Goal: Task Accomplishment & Management: Use online tool/utility

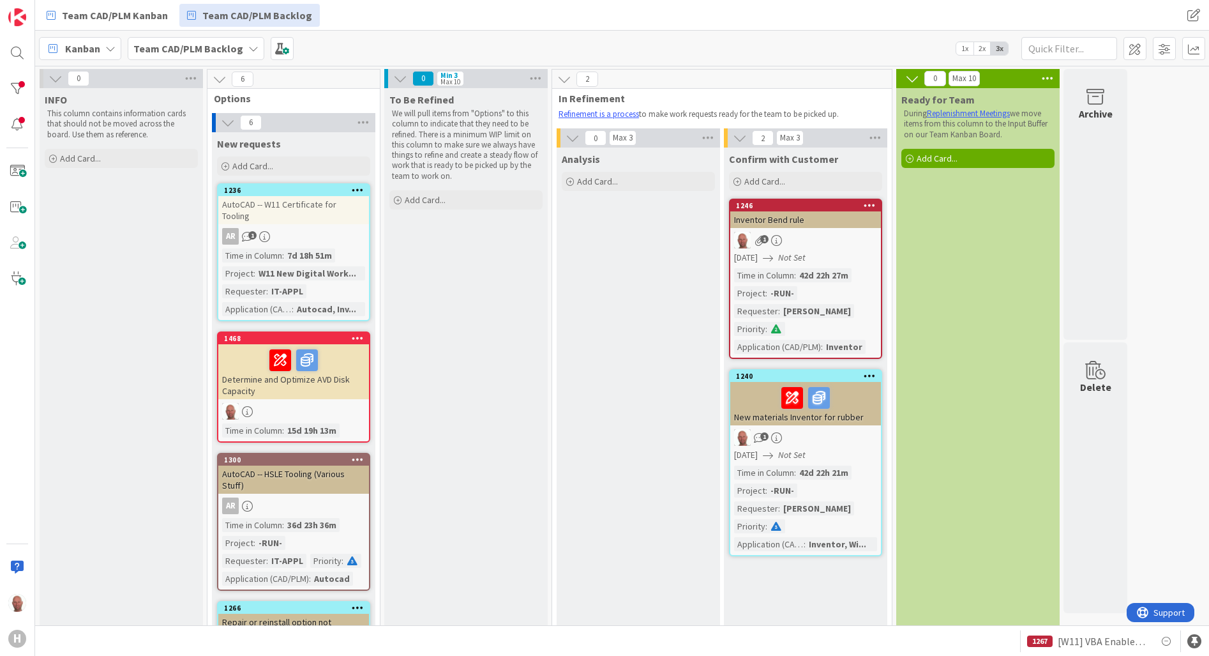
click at [77, 47] on span "Kanban" at bounding box center [82, 48] width 35 height 15
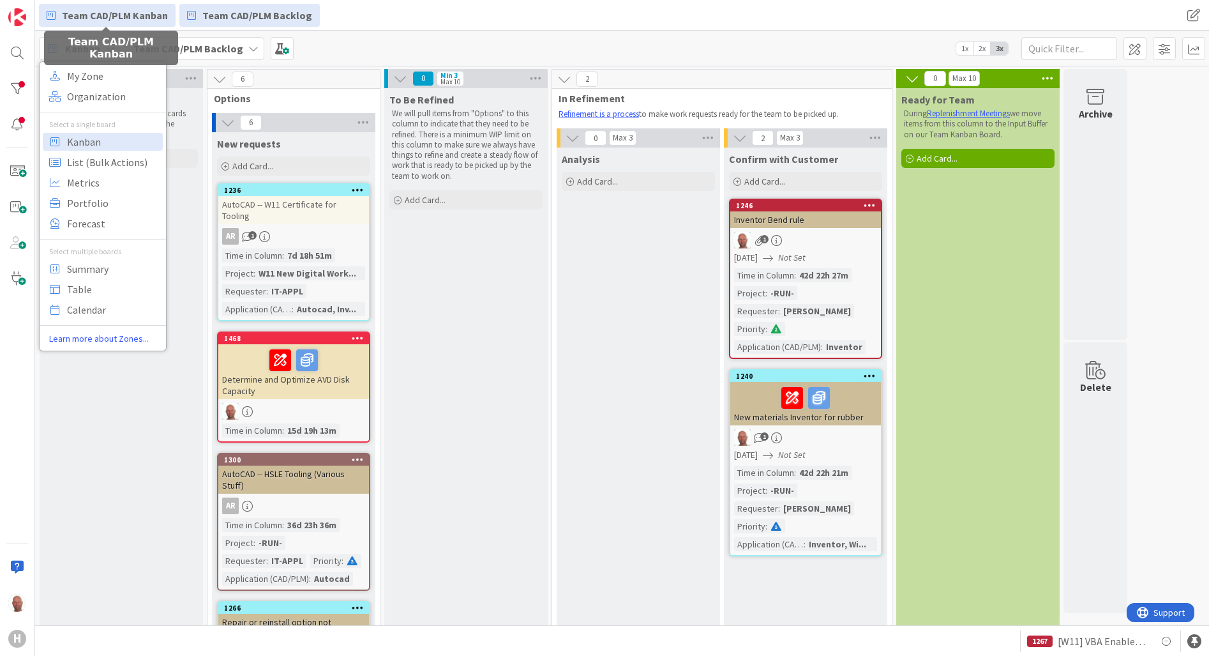
click at [90, 15] on span "Team CAD/PLM Kanban" at bounding box center [115, 15] width 106 height 15
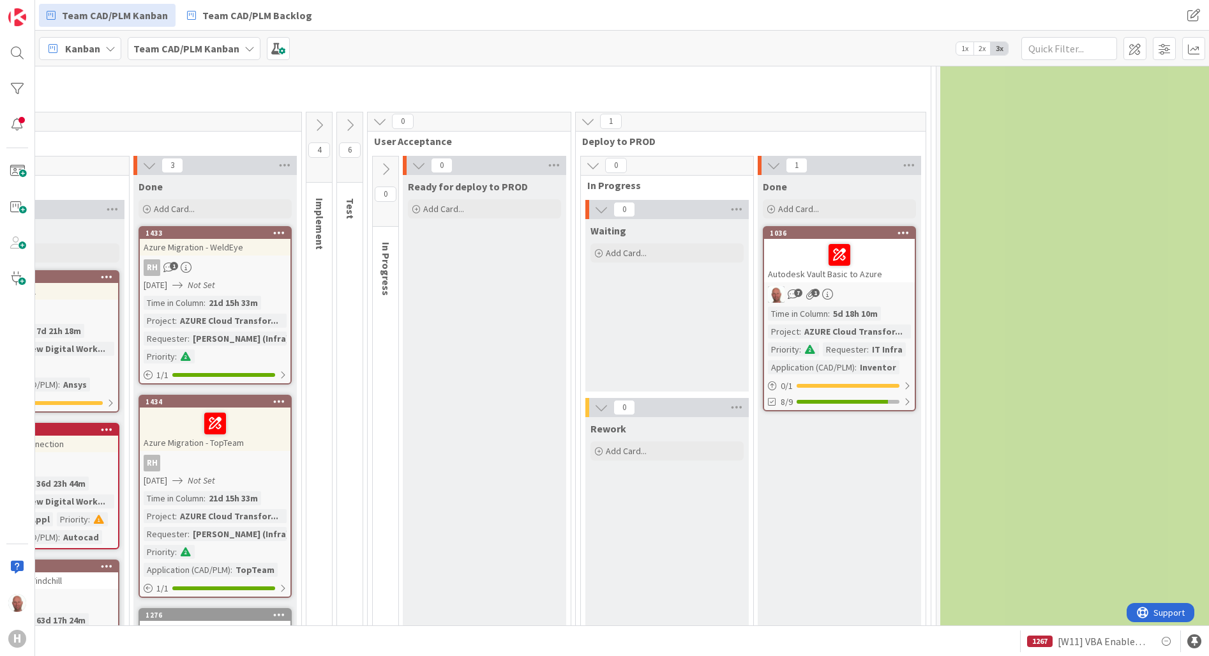
scroll to position [1341, 680]
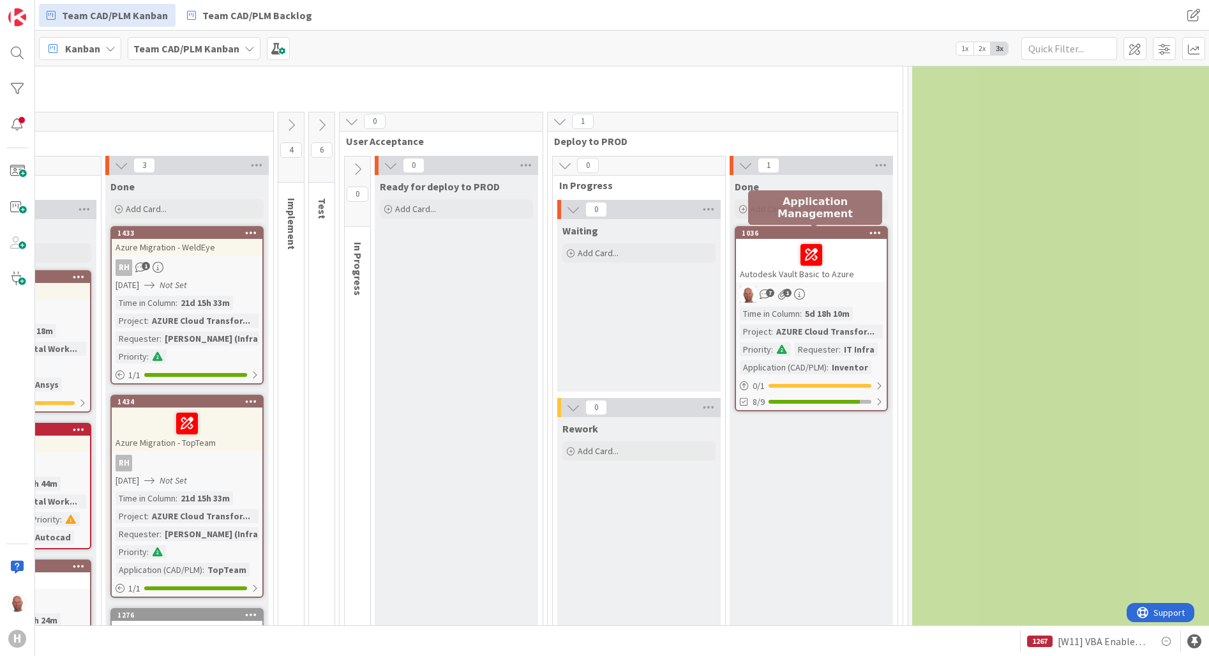
click at [812, 232] on div "1036" at bounding box center [814, 233] width 145 height 9
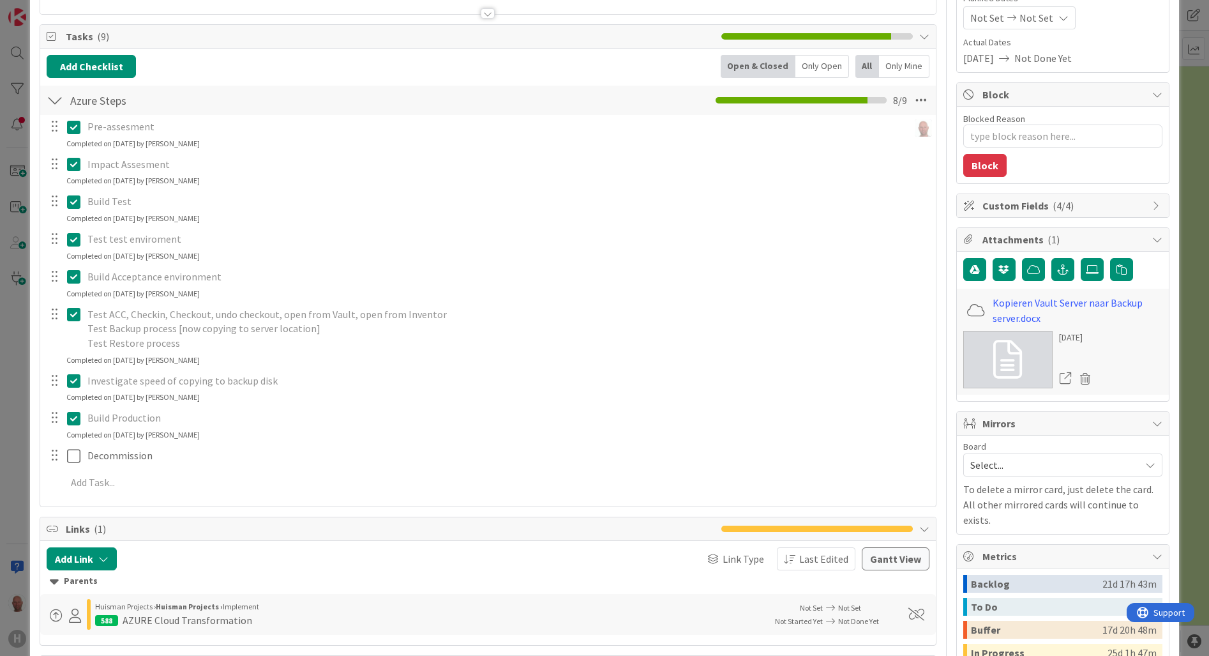
scroll to position [192, 0]
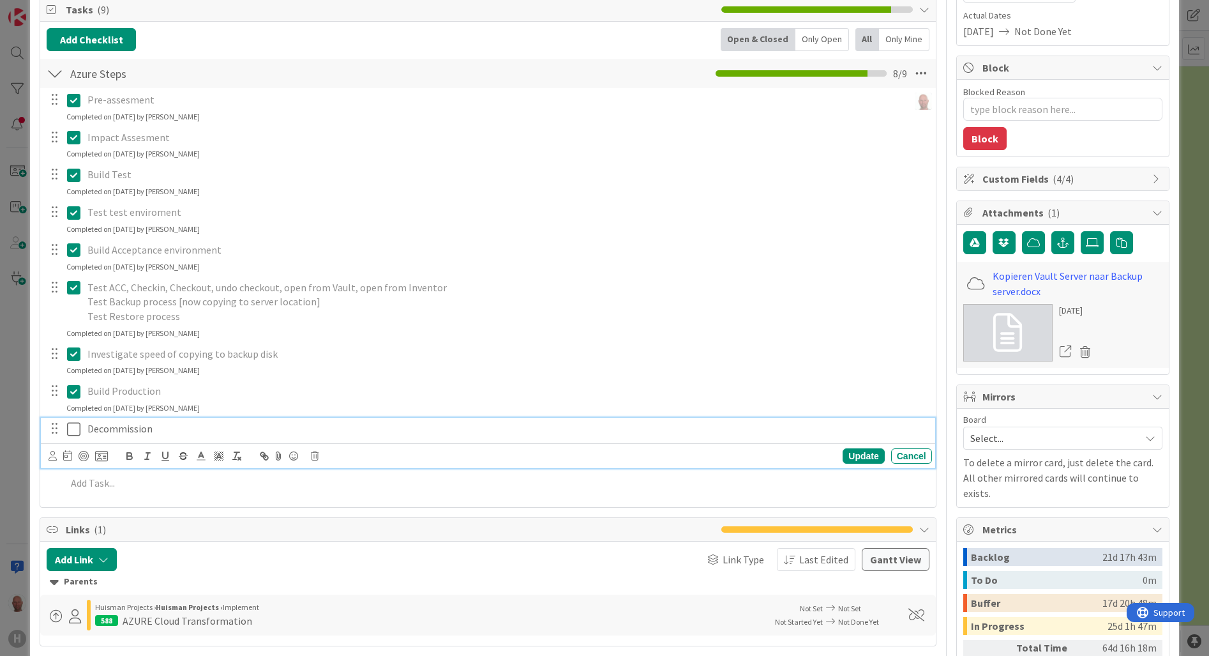
click at [74, 434] on icon at bounding box center [76, 428] width 19 height 15
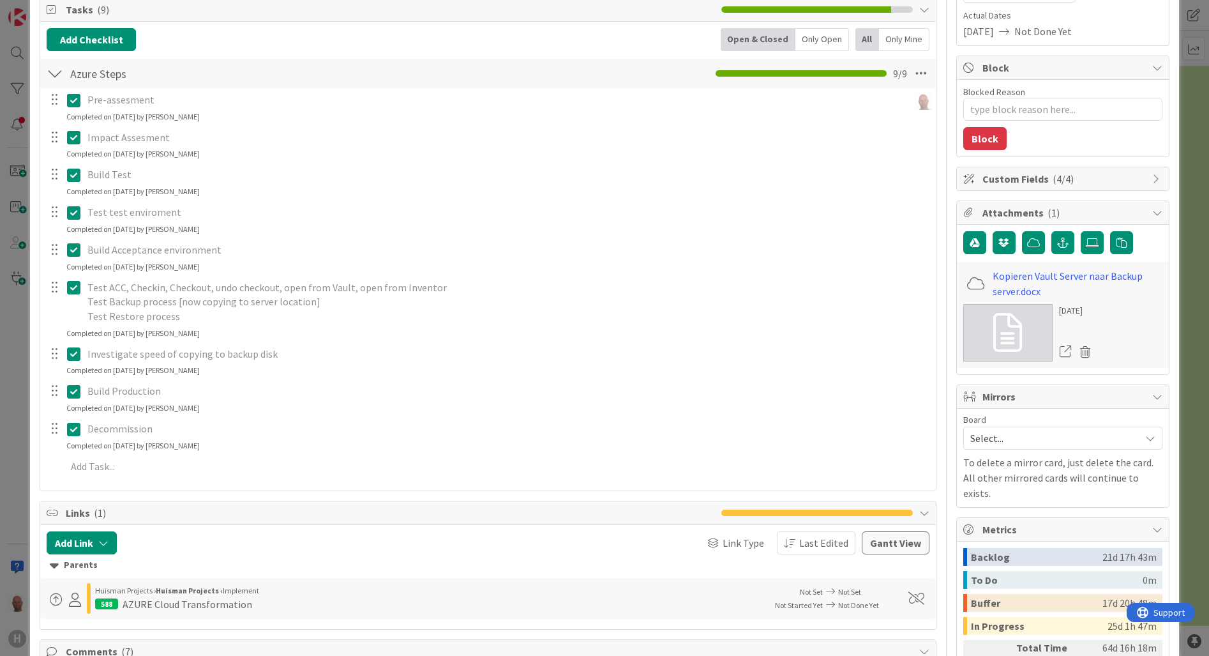
type textarea "x"
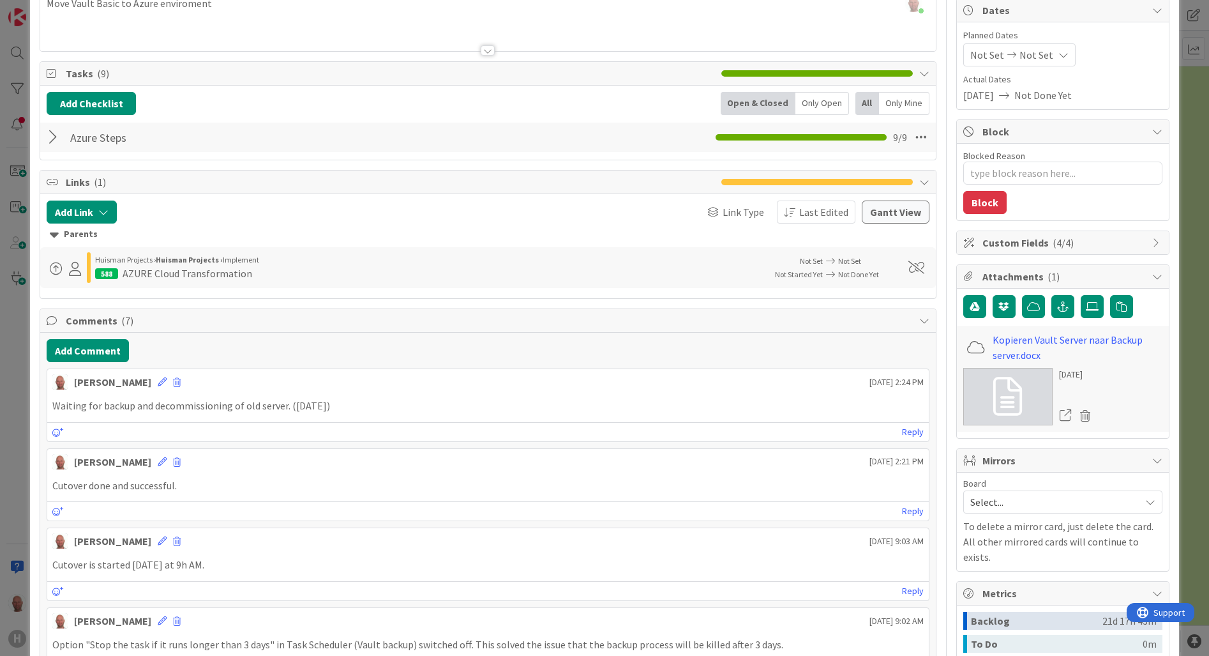
scroll to position [0, 0]
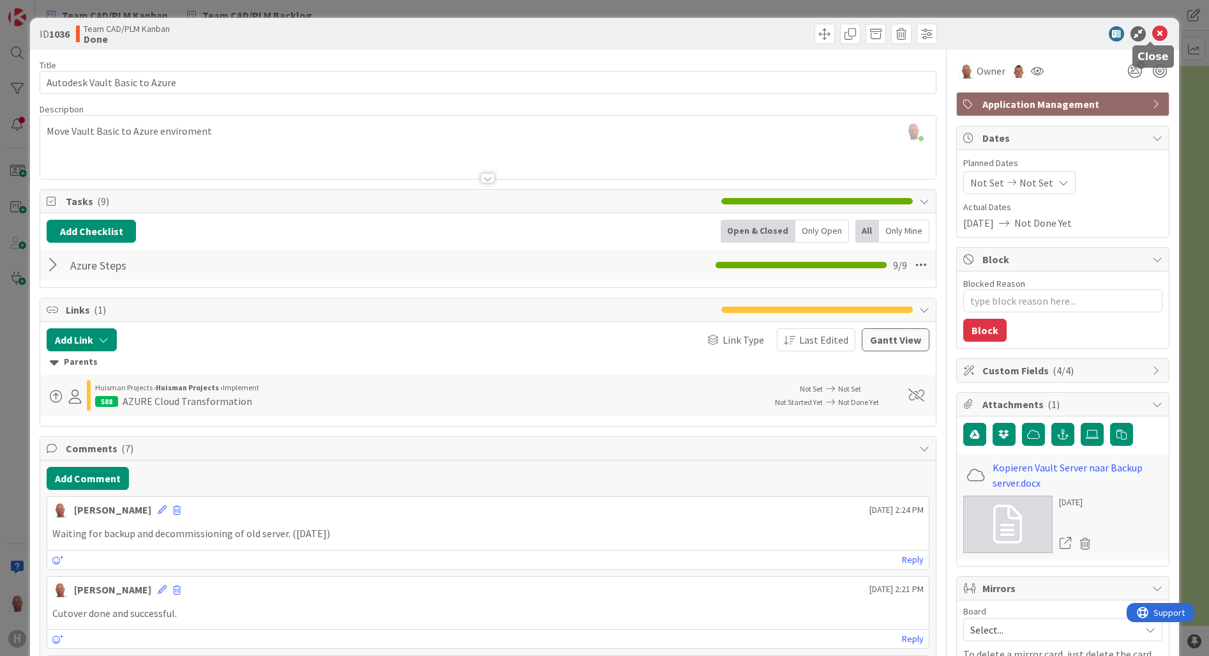
click at [1152, 32] on icon at bounding box center [1159, 33] width 15 height 15
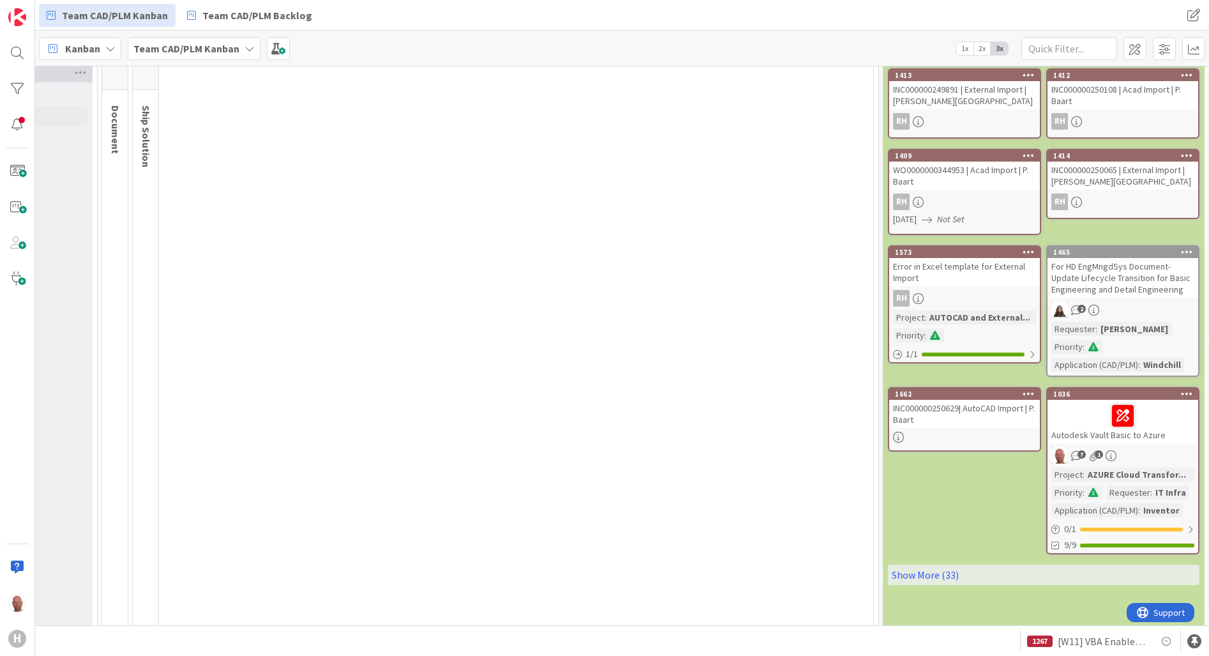
scroll to position [0, 709]
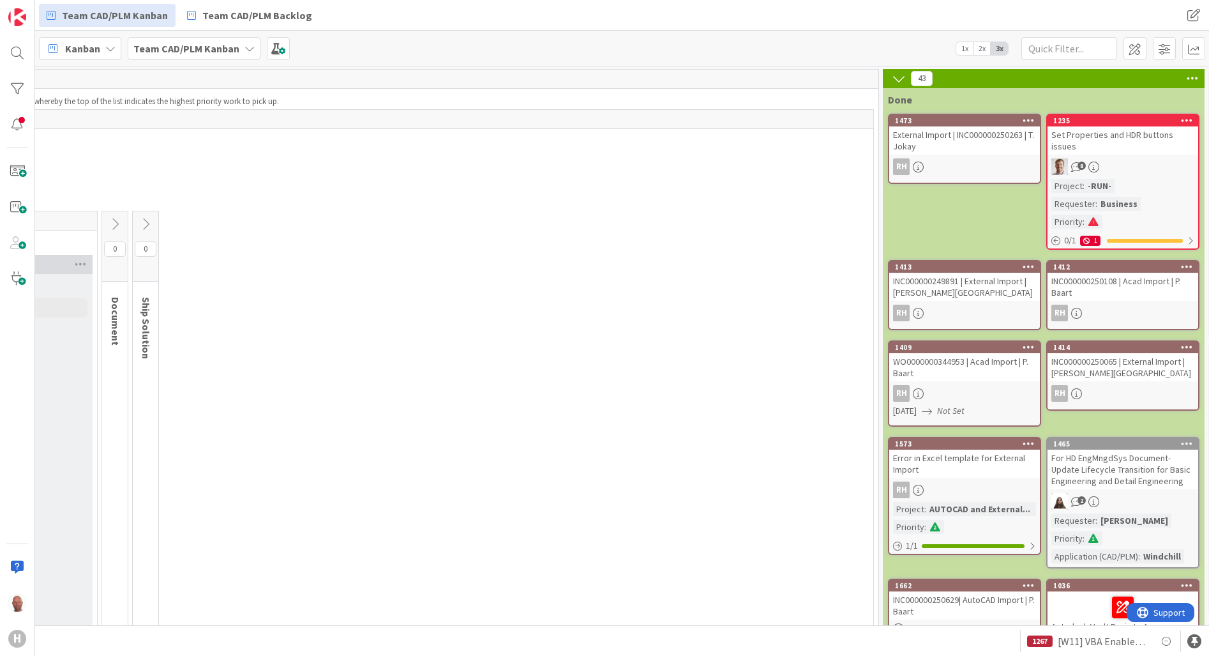
click at [901, 77] on icon at bounding box center [899, 79] width 14 height 14
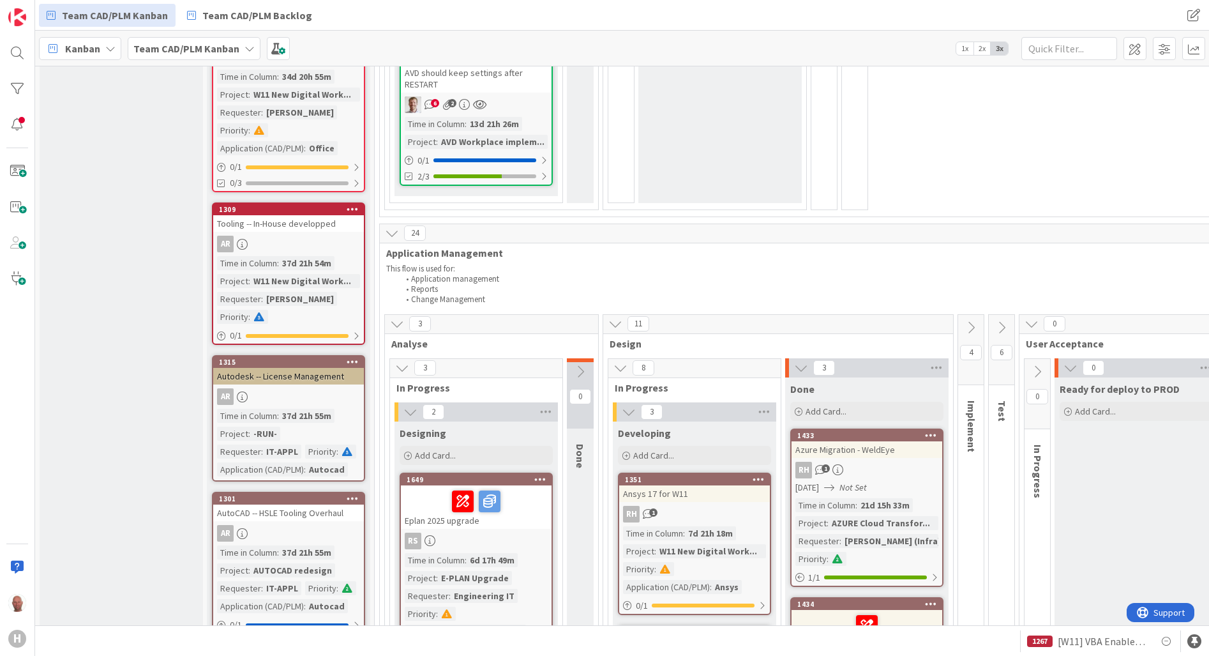
scroll to position [1149, 0]
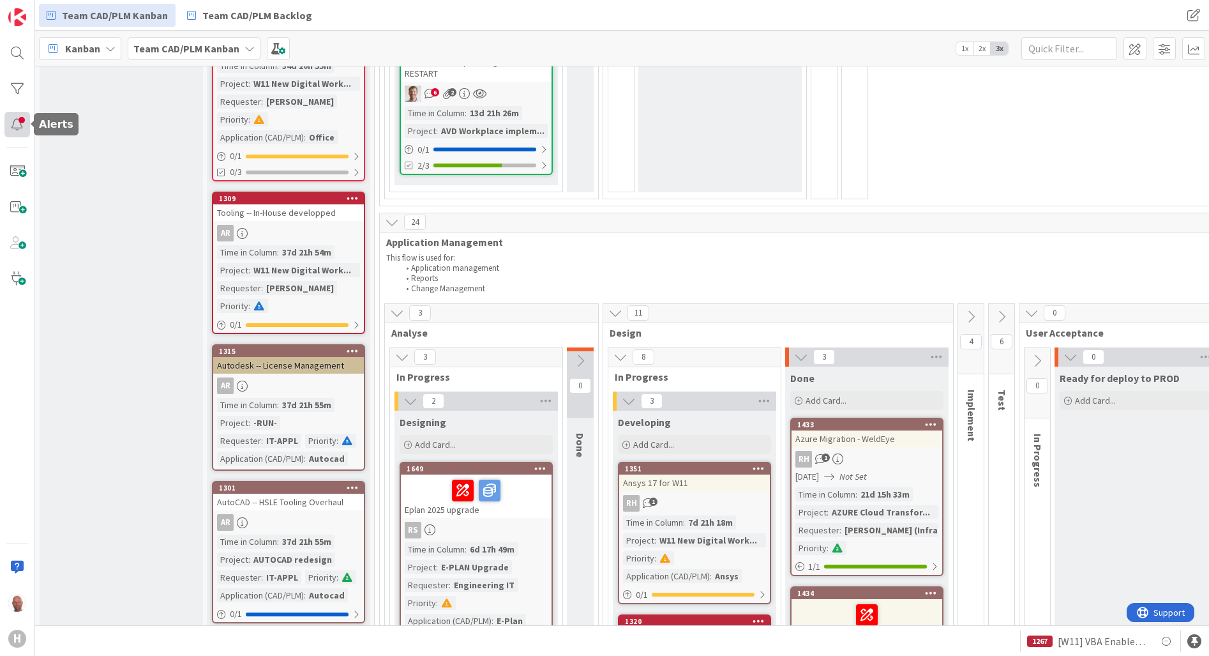
click at [17, 124] on div at bounding box center [17, 125] width 26 height 26
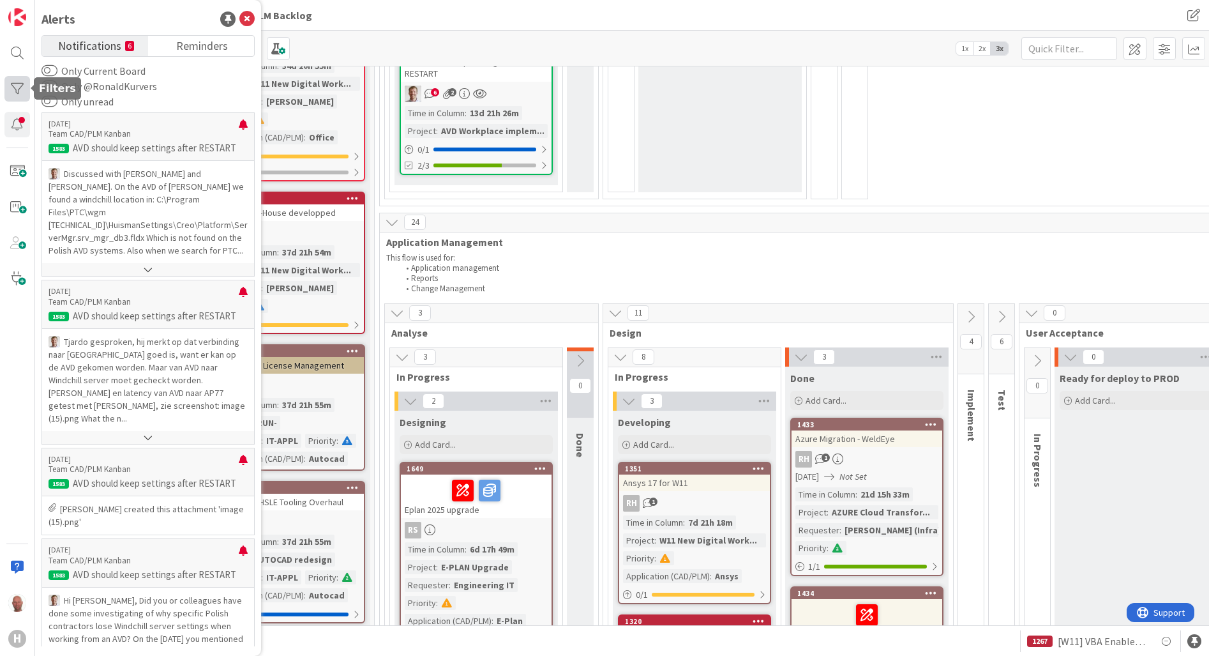
click at [16, 86] on div at bounding box center [17, 89] width 26 height 26
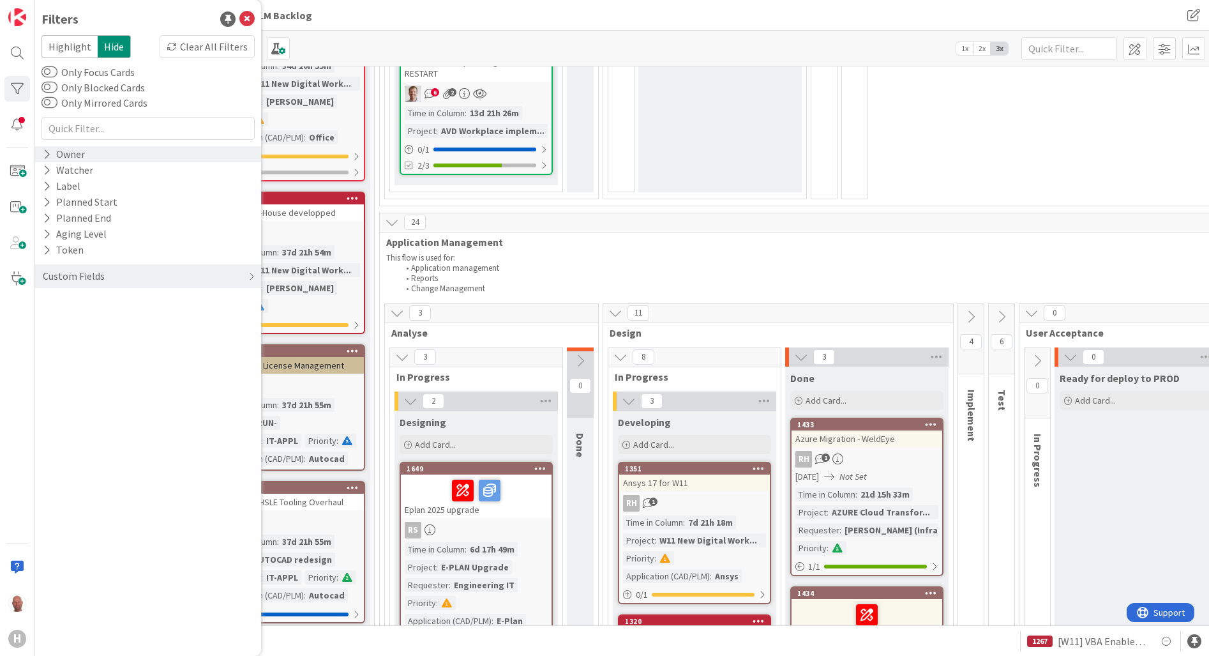
click at [48, 151] on icon at bounding box center [47, 154] width 8 height 11
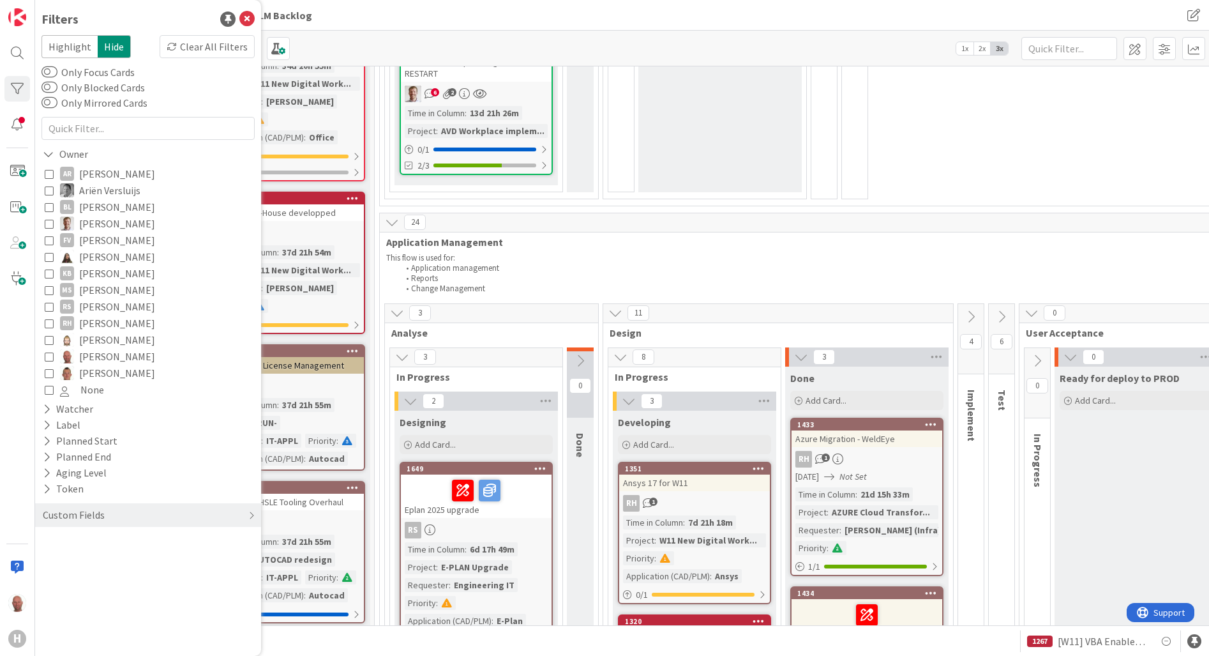
click at [50, 357] on icon at bounding box center [49, 356] width 9 height 9
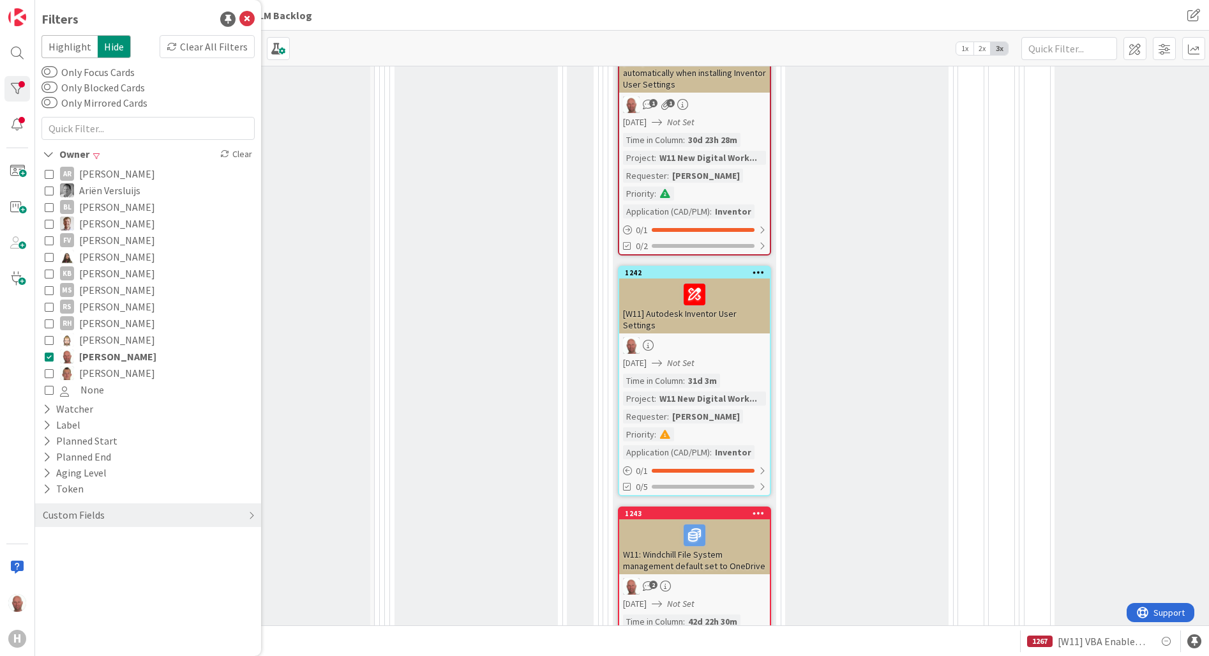
click at [930, 401] on div "Done Add Card..." at bounding box center [866, 221] width 163 height 1002
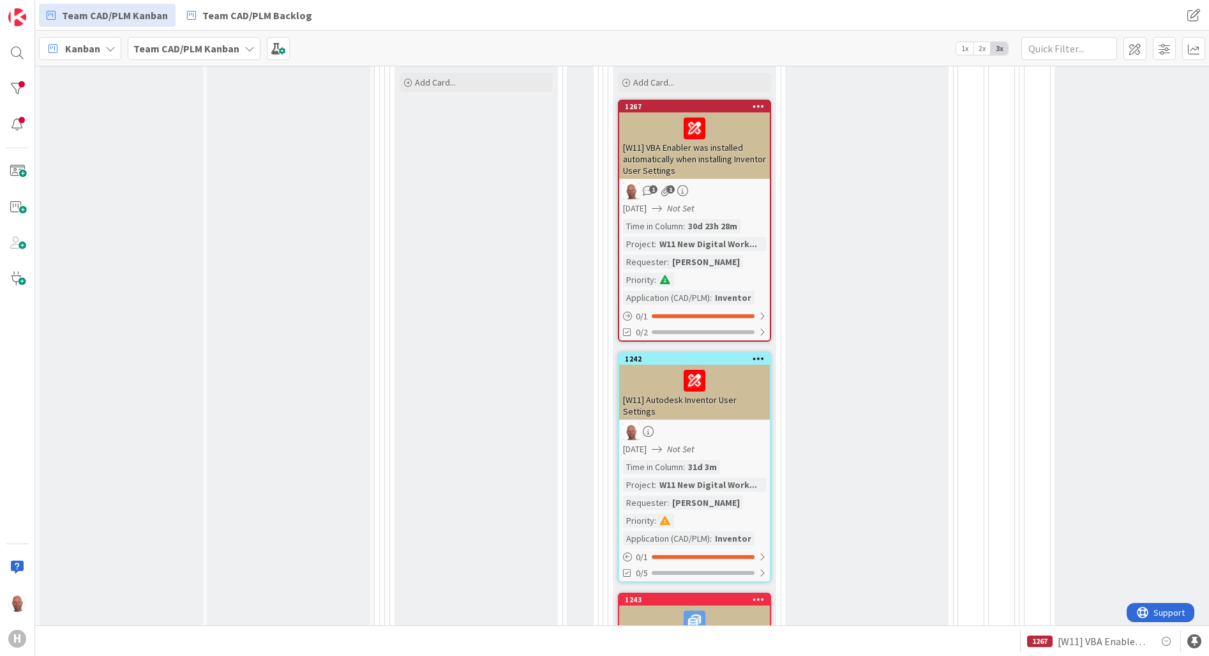
scroll to position [1085, 0]
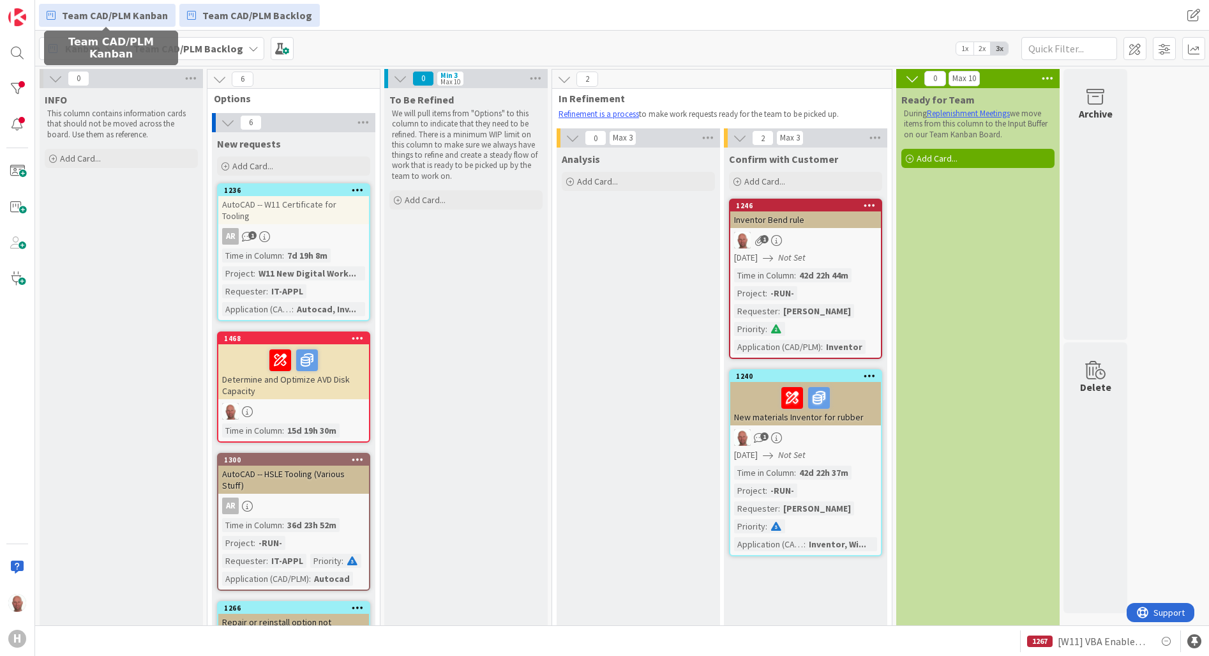
click at [97, 12] on span "Team CAD/PLM Kanban" at bounding box center [115, 15] width 106 height 15
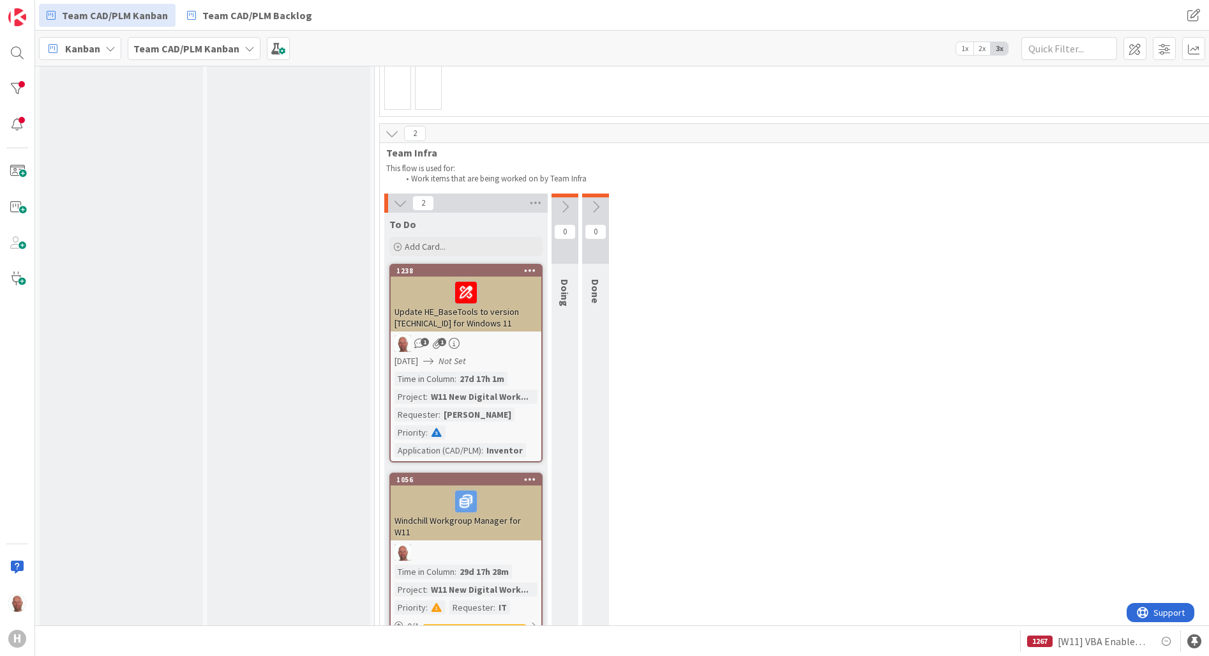
scroll to position [2171, 0]
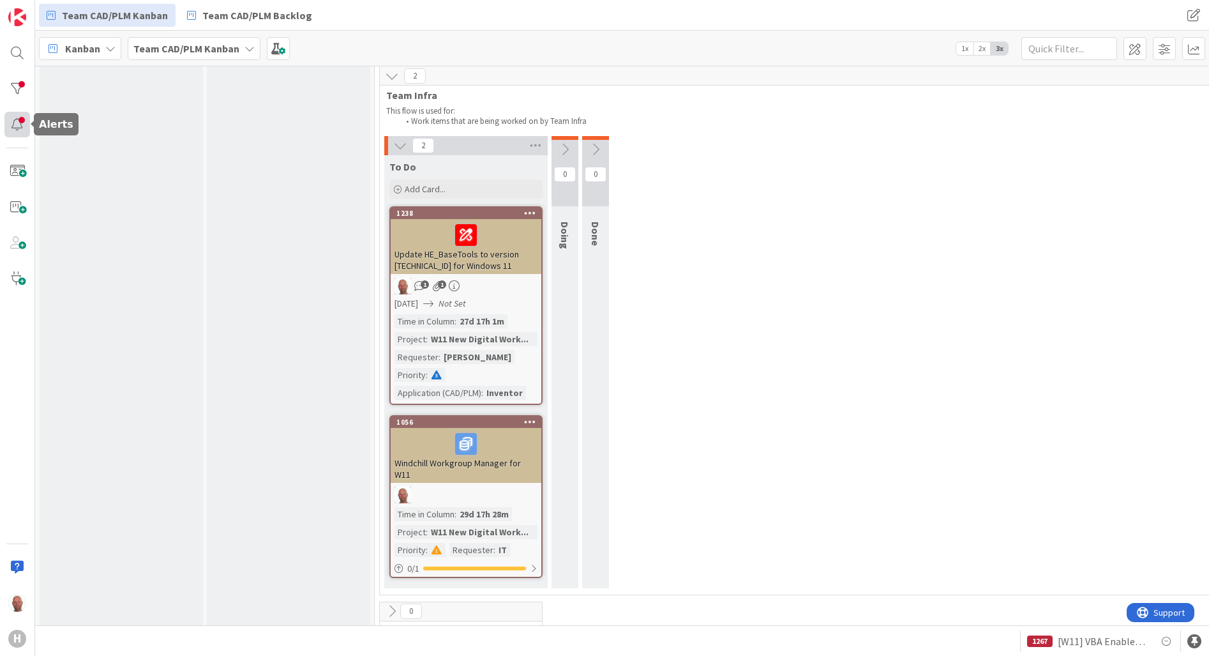
click at [20, 127] on div at bounding box center [17, 125] width 26 height 26
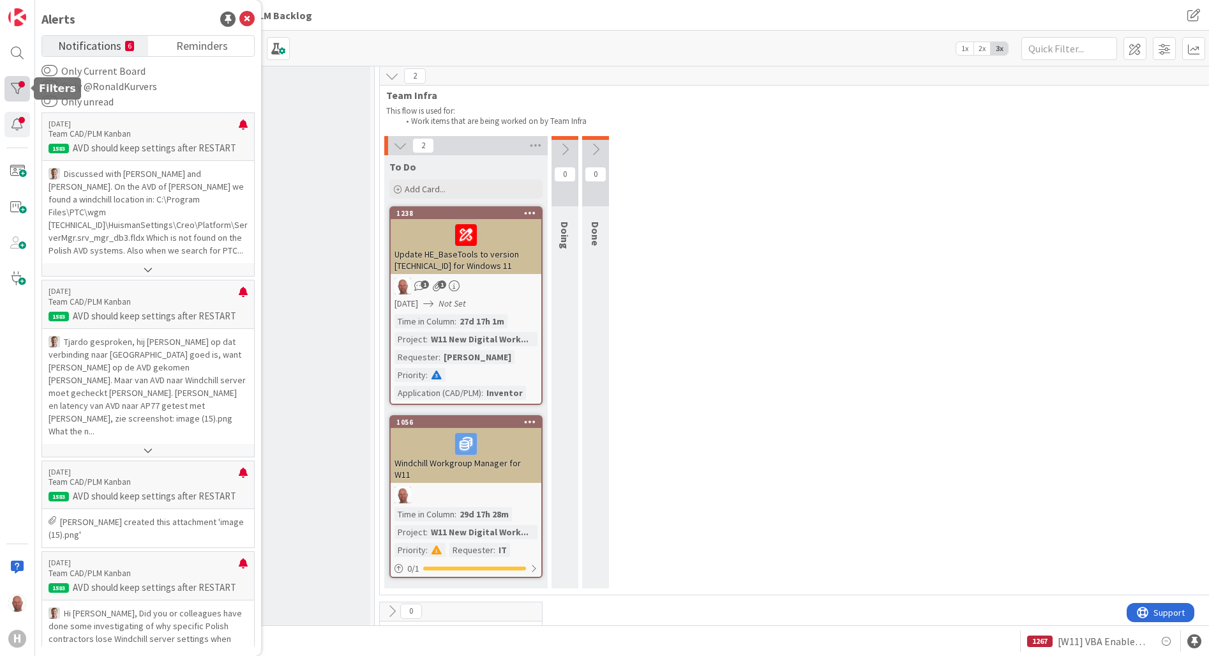
click at [15, 88] on div at bounding box center [17, 89] width 26 height 26
